Goal: Transaction & Acquisition: Purchase product/service

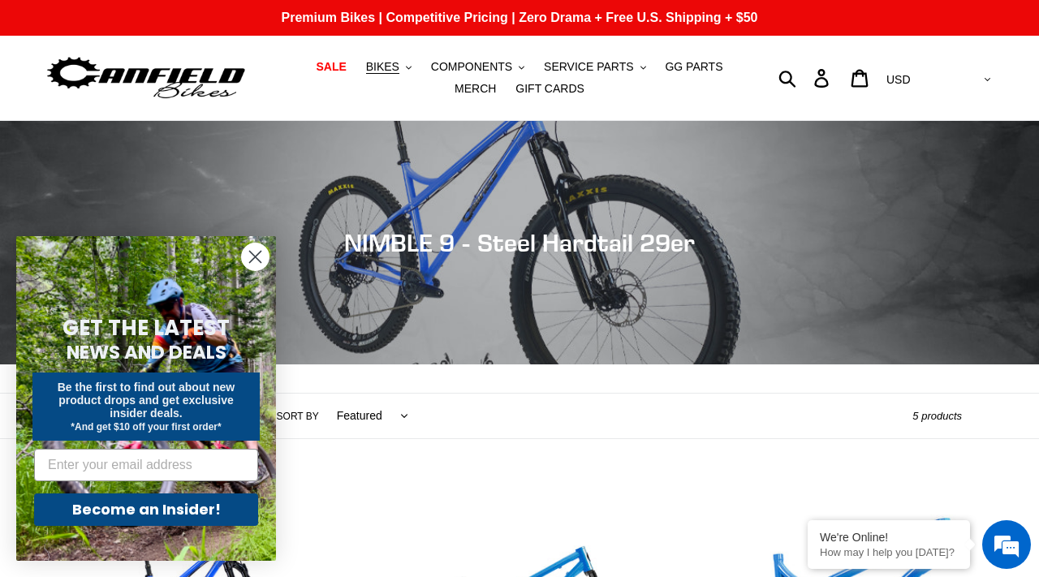
click at [252, 252] on circle "Close dialog" at bounding box center [255, 256] width 27 height 27
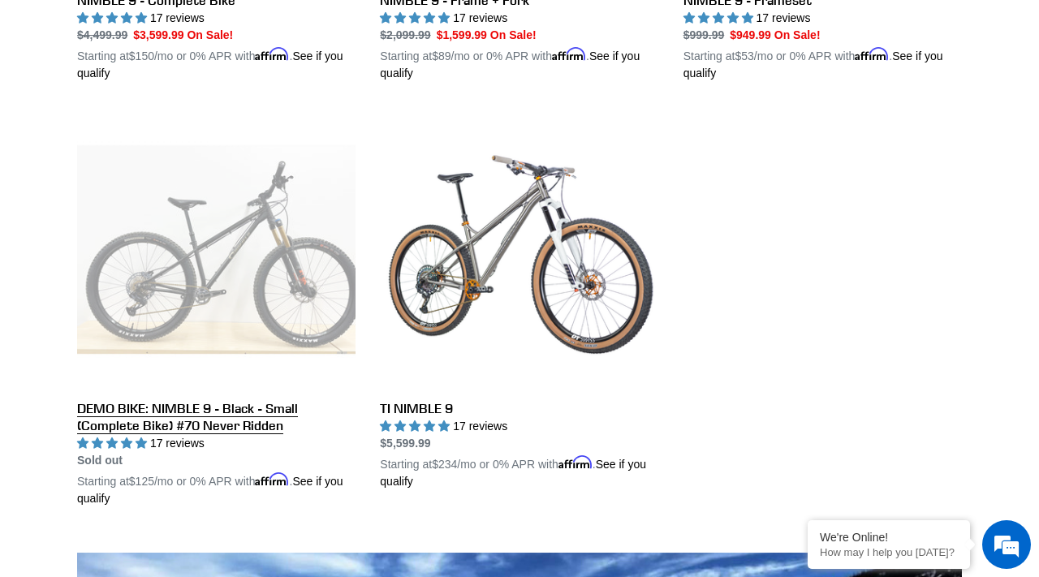
scroll to position [782, 0]
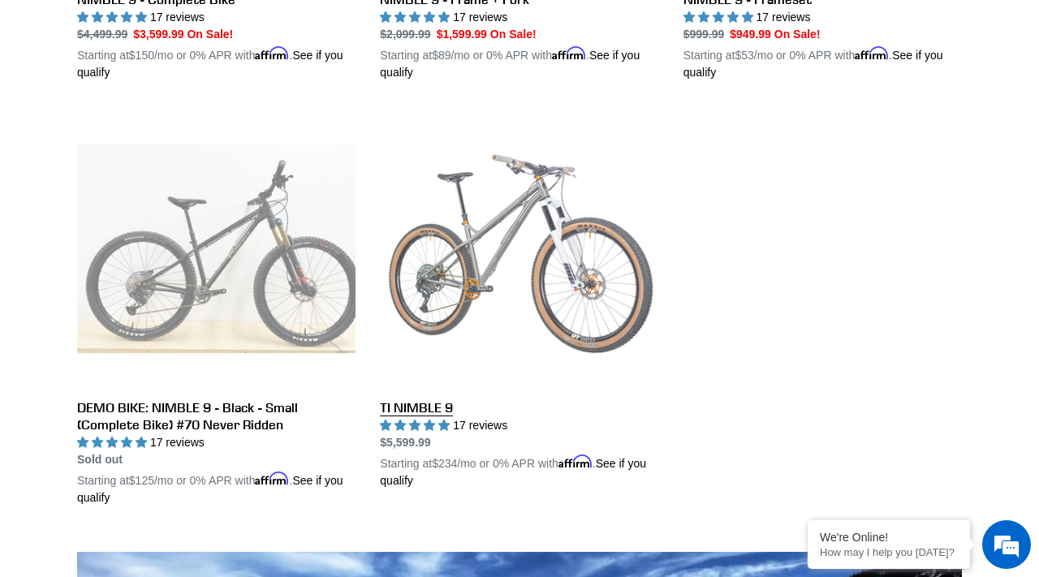
click at [436, 406] on link "TI NIMBLE 9" at bounding box center [519, 300] width 278 height 380
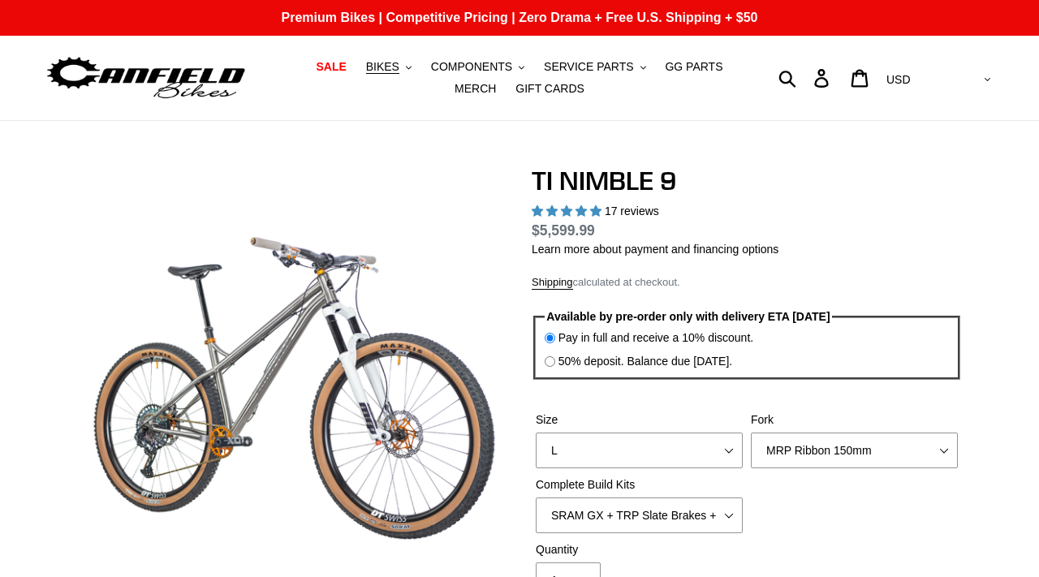
select select "highest-rating"
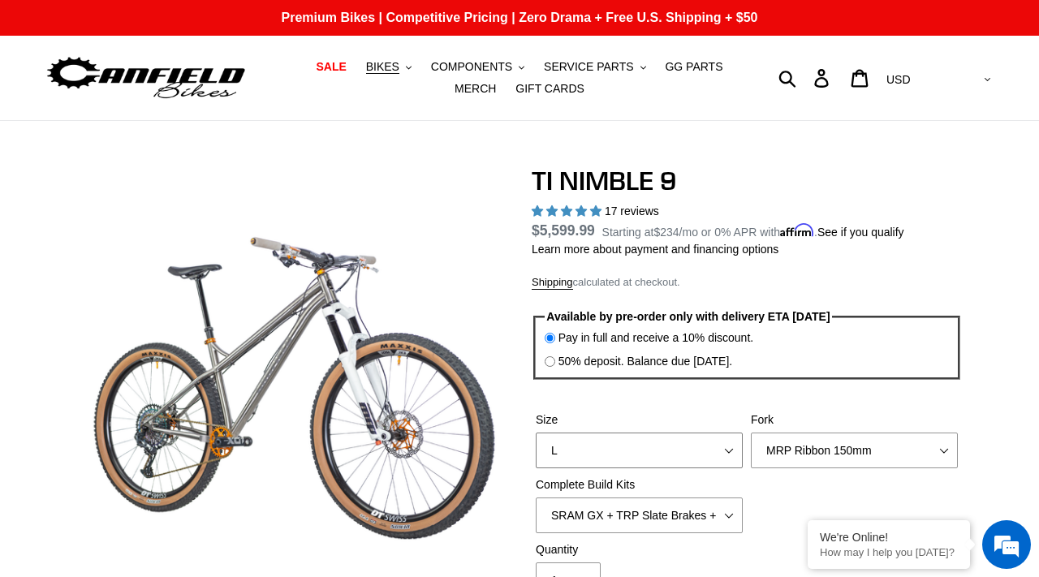
click at [670, 444] on select "S M L XL / XXL (Specify at checkout)" at bounding box center [639, 451] width 207 height 36
click at [622, 464] on select "S M L XL / XXL (Specify at checkout)" at bounding box center [639, 451] width 207 height 36
click at [668, 442] on select "S M L XL / XXL (Specify at checkout)" at bounding box center [639, 451] width 207 height 36
select select "M"
